Goal: Navigation & Orientation: Find specific page/section

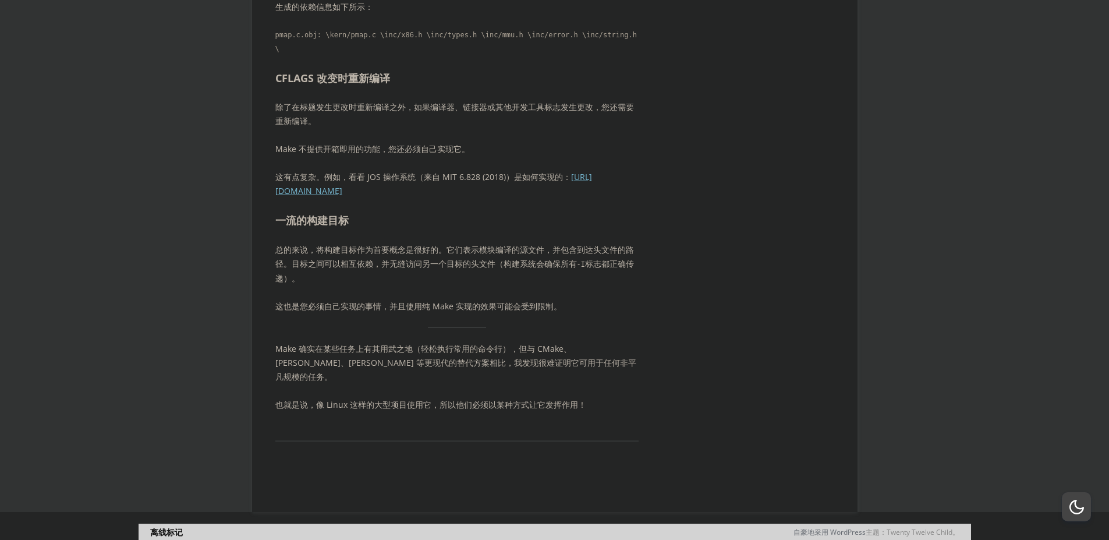
scroll to position [12705, 0]
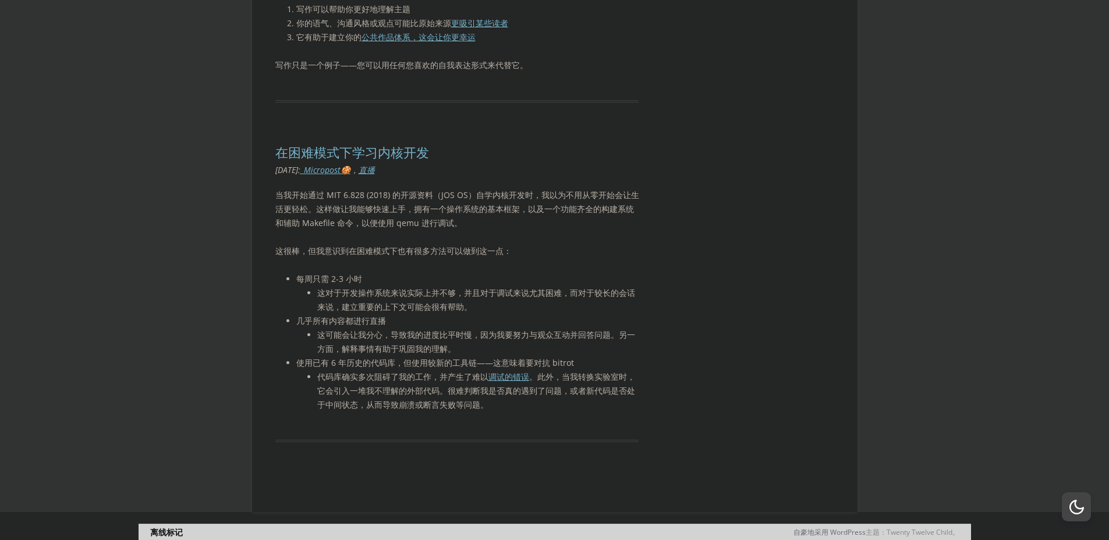
scroll to position [21227, 0]
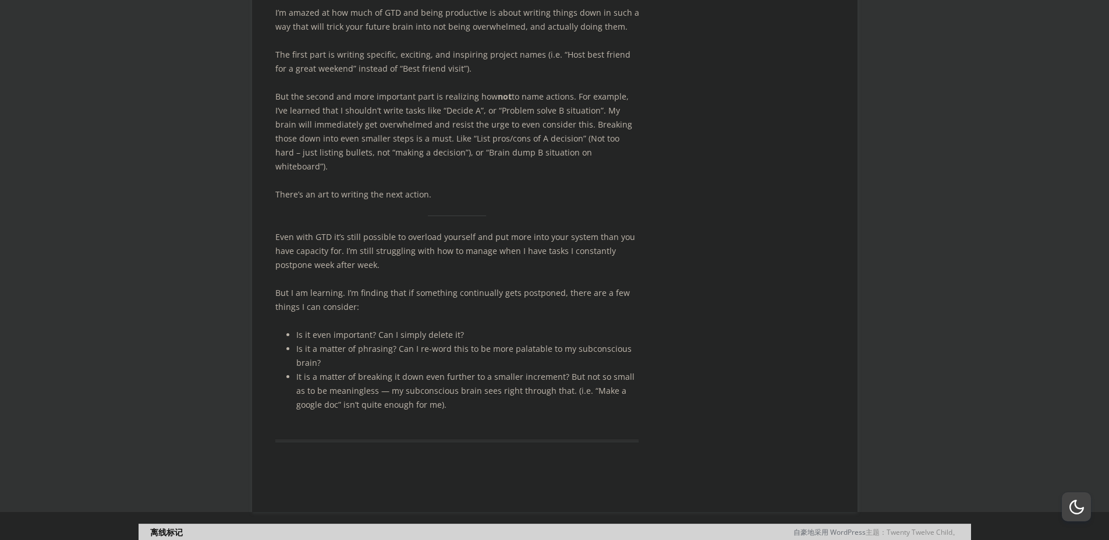
scroll to position [29917, 0]
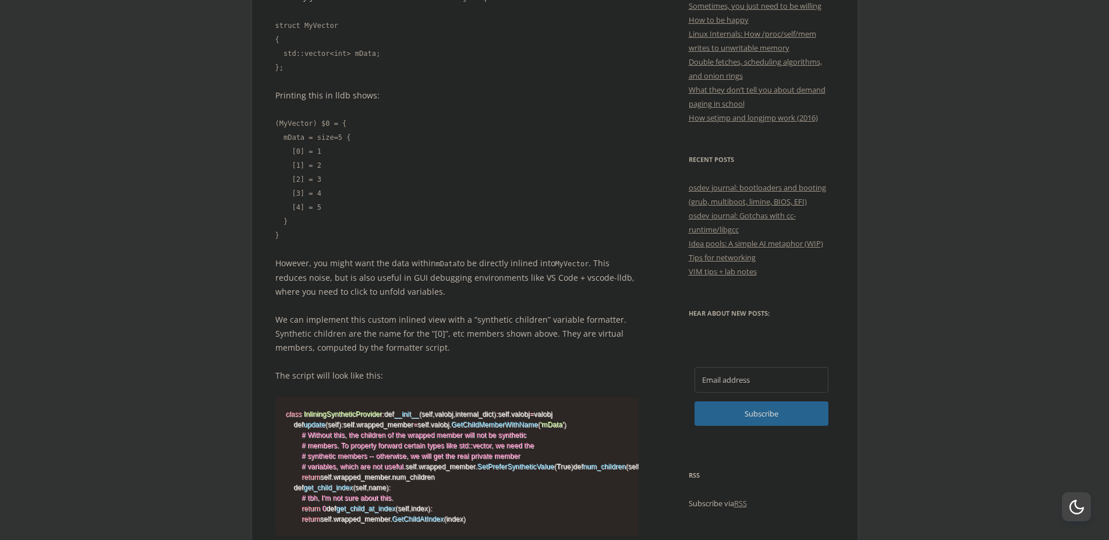
scroll to position [559, 0]
